Goal: Navigation & Orientation: Find specific page/section

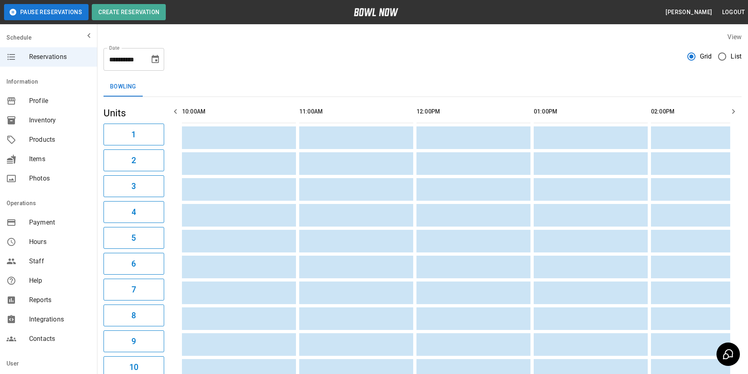
scroll to position [0, 938]
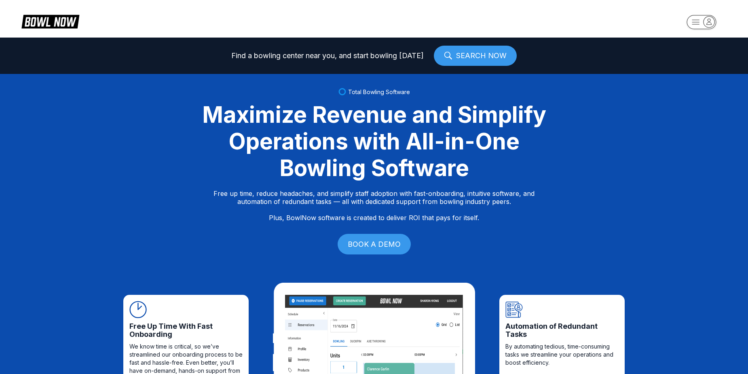
click at [722, 59] on div "Find a bowling center near you, and start bowling today SEARCH NOW" at bounding box center [374, 56] width 748 height 36
click at [699, 23] on rect "button" at bounding box center [701, 22] width 30 height 14
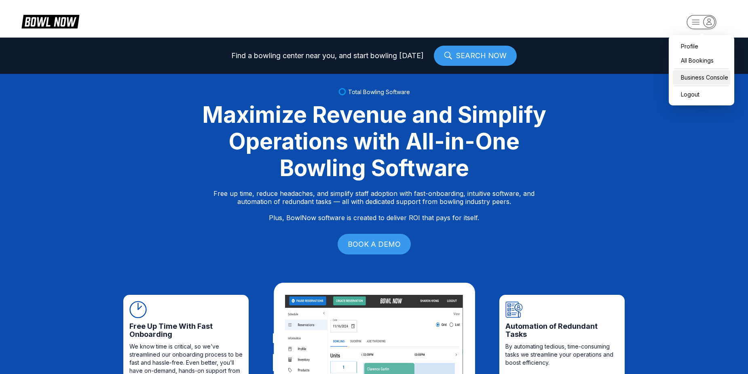
click at [728, 76] on div "Business Console" at bounding box center [701, 77] width 57 height 14
click at [696, 21] on rect "button" at bounding box center [701, 22] width 30 height 14
click at [718, 78] on div "Business Console" at bounding box center [701, 77] width 57 height 14
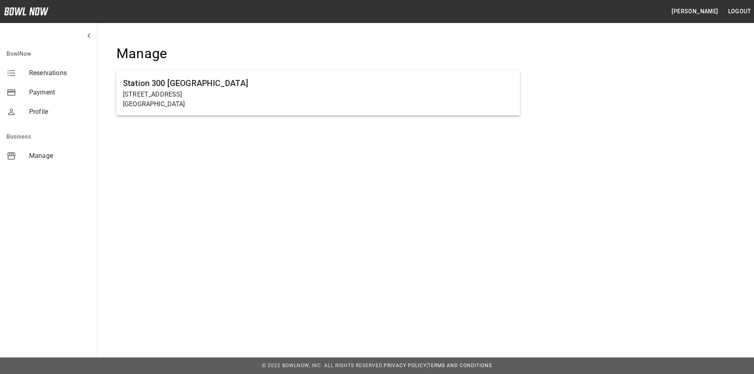
click at [525, 61] on div "[GEOGRAPHIC_DATA] [GEOGRAPHIC_DATA] [STREET_ADDRESS]" at bounding box center [317, 85] width 429 height 106
click at [389, 122] on ul "Station [GEOGRAPHIC_DATA][STREET_ADDRESS]" at bounding box center [317, 96] width 403 height 58
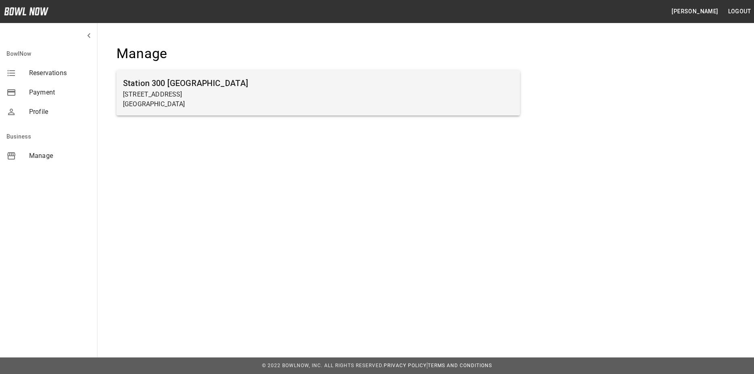
click at [399, 113] on div "Station [GEOGRAPHIC_DATA][STREET_ADDRESS]" at bounding box center [317, 92] width 403 height 45
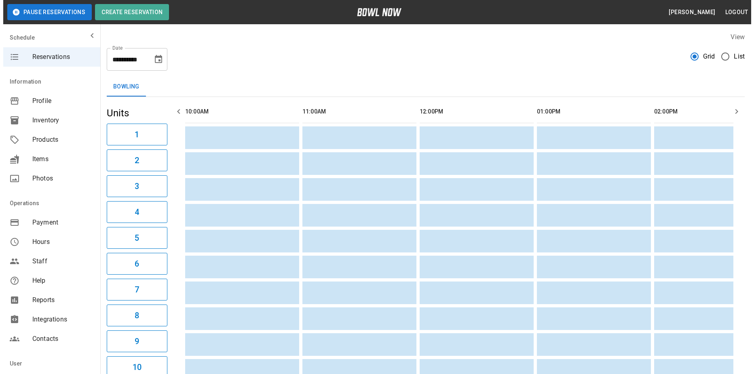
scroll to position [0, 1055]
